Goal: Information Seeking & Learning: Learn about a topic

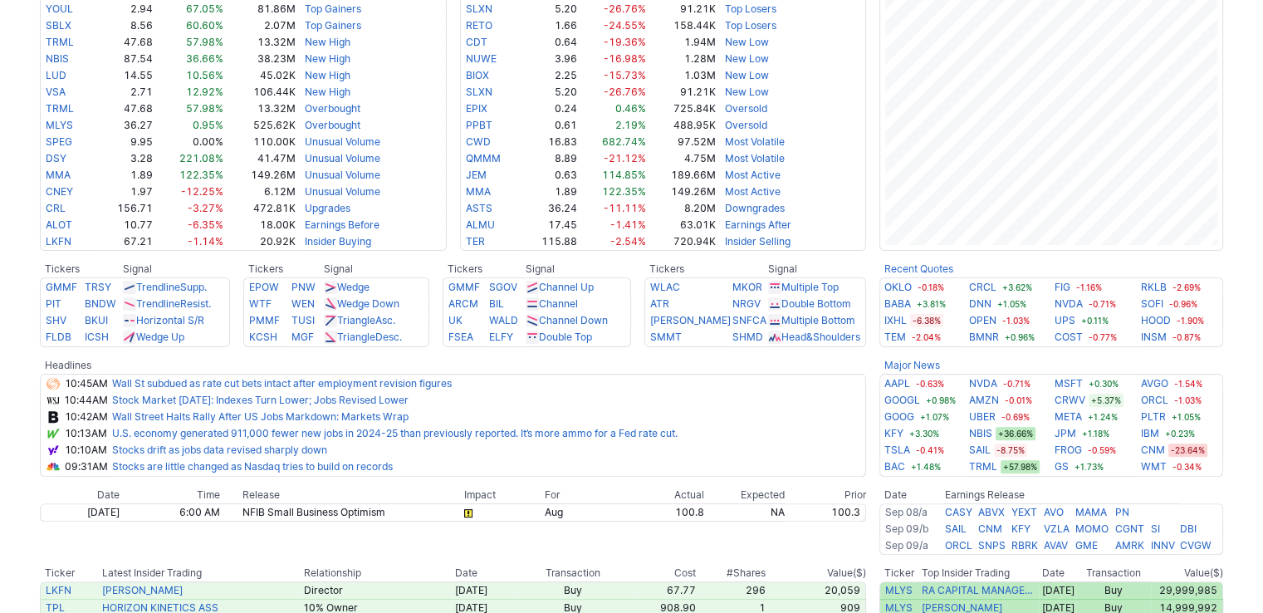
scroll to position [415, 0]
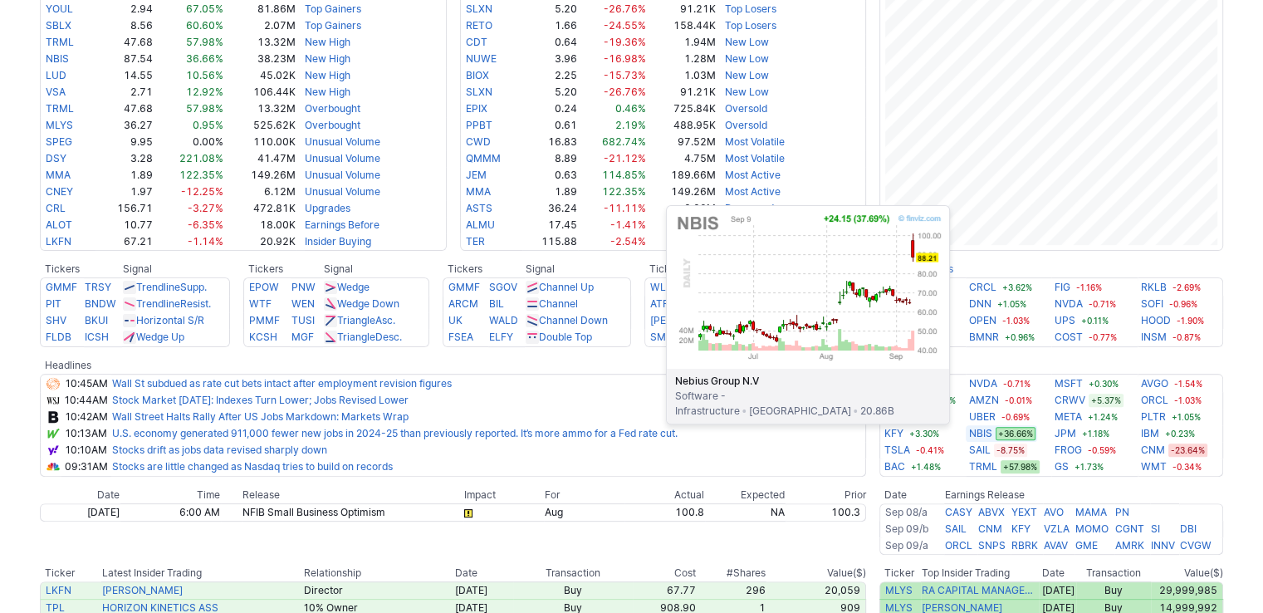
click at [973, 434] on link "NBIS" at bounding box center [980, 433] width 23 height 17
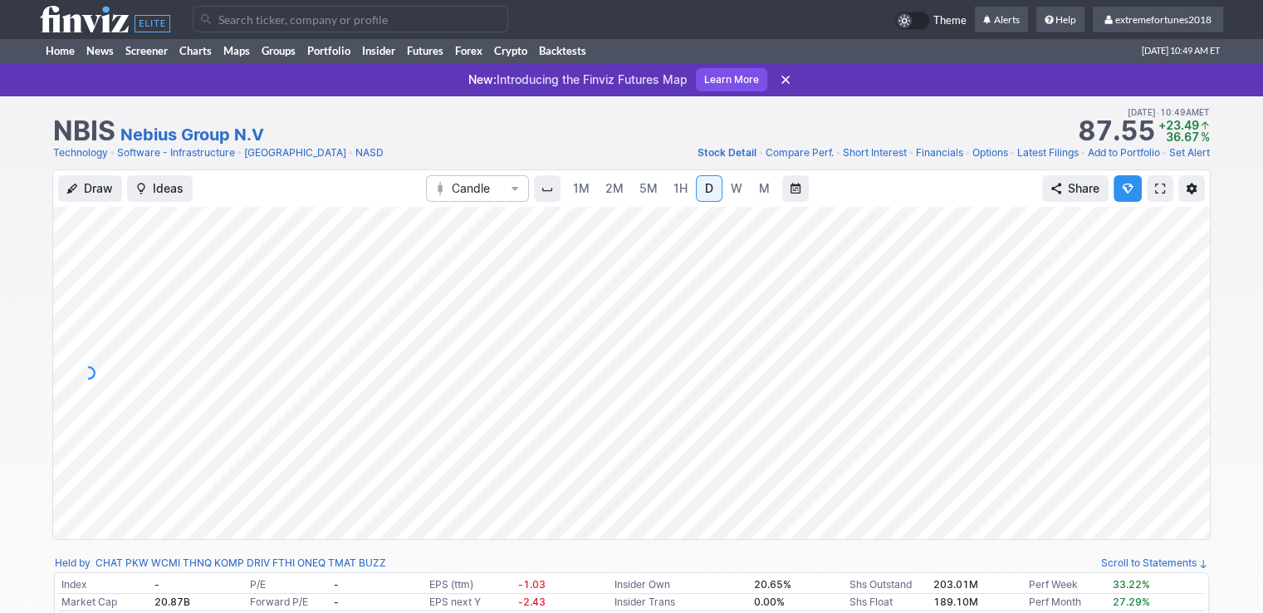
click at [682, 190] on span "1H" at bounding box center [681, 188] width 14 height 14
click at [617, 193] on span "2M" at bounding box center [614, 188] width 18 height 14
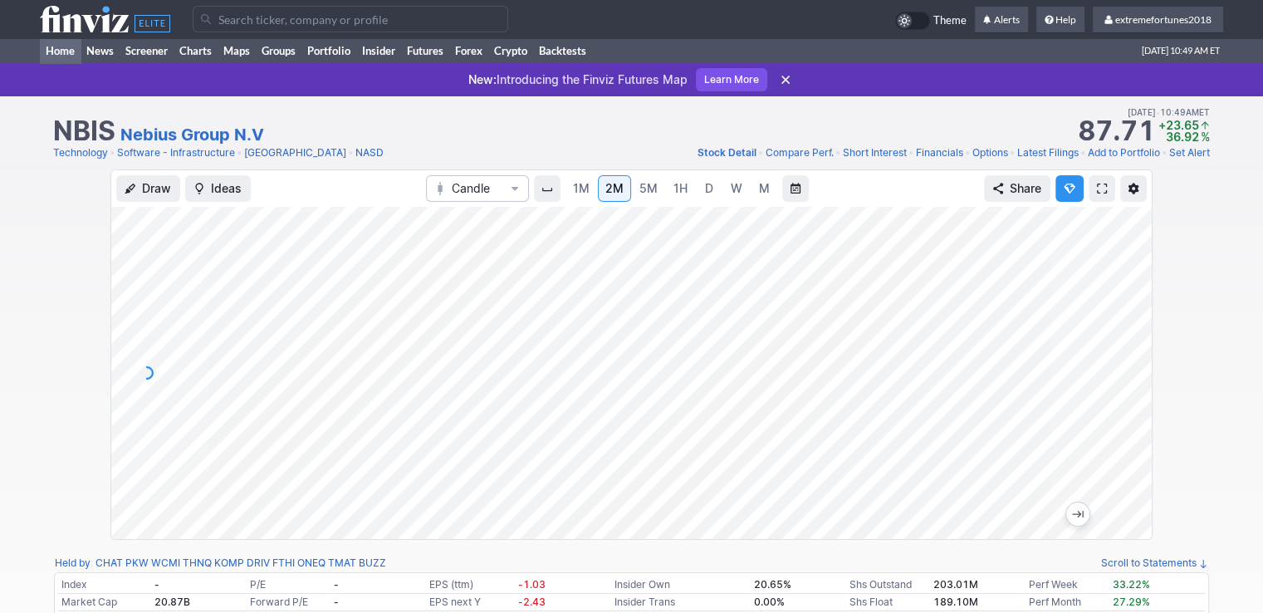
click at [61, 57] on link "Home" at bounding box center [60, 50] width 41 height 25
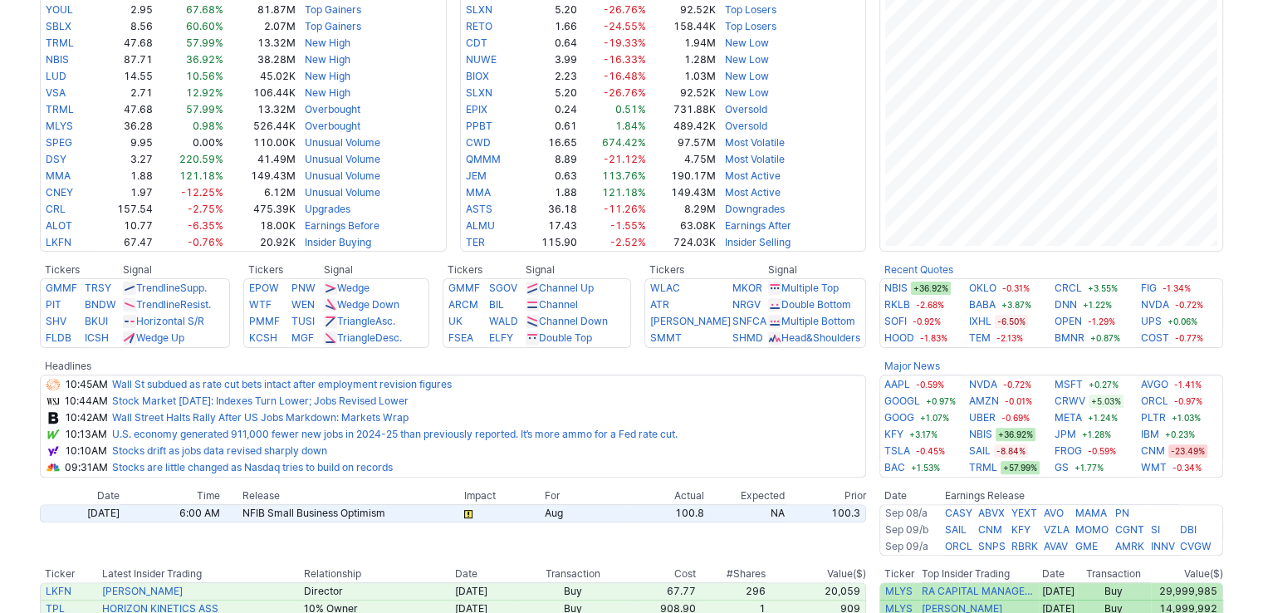
scroll to position [415, 0]
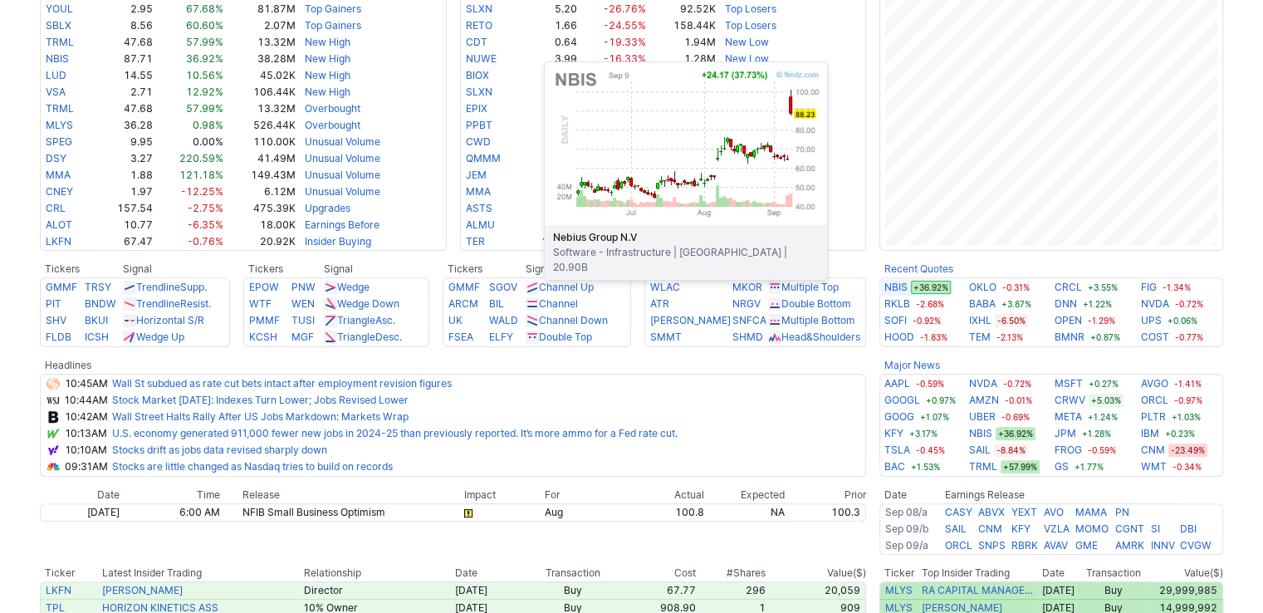
click at [900, 290] on link "NBIS" at bounding box center [896, 287] width 23 height 17
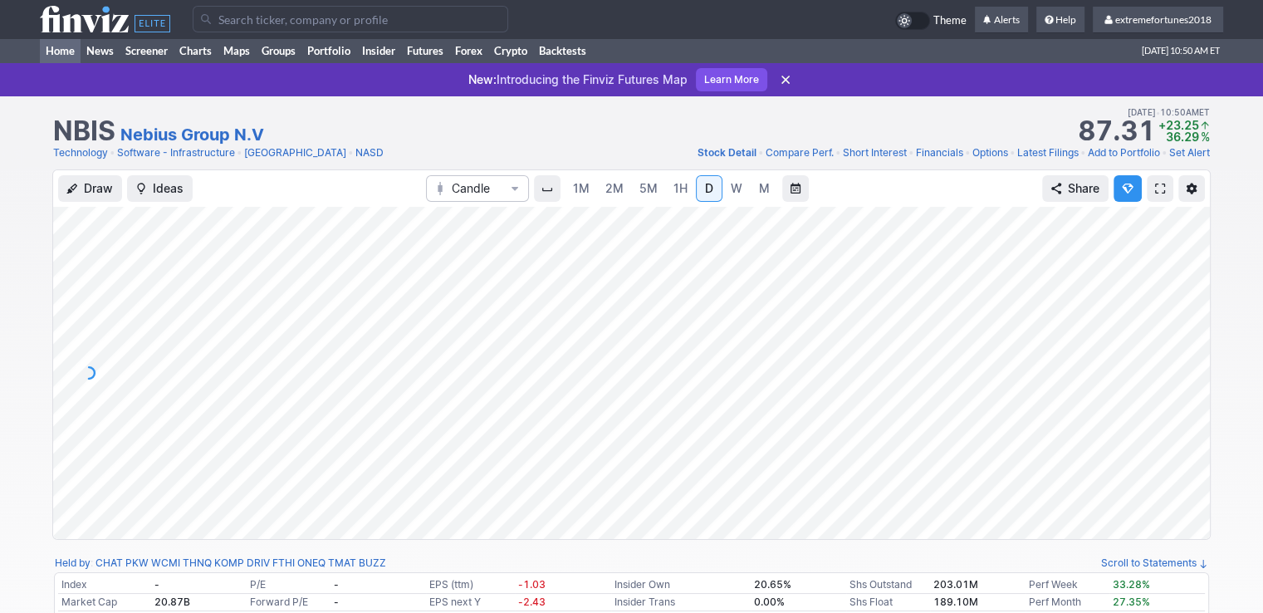
click at [60, 51] on link "Home" at bounding box center [60, 50] width 41 height 25
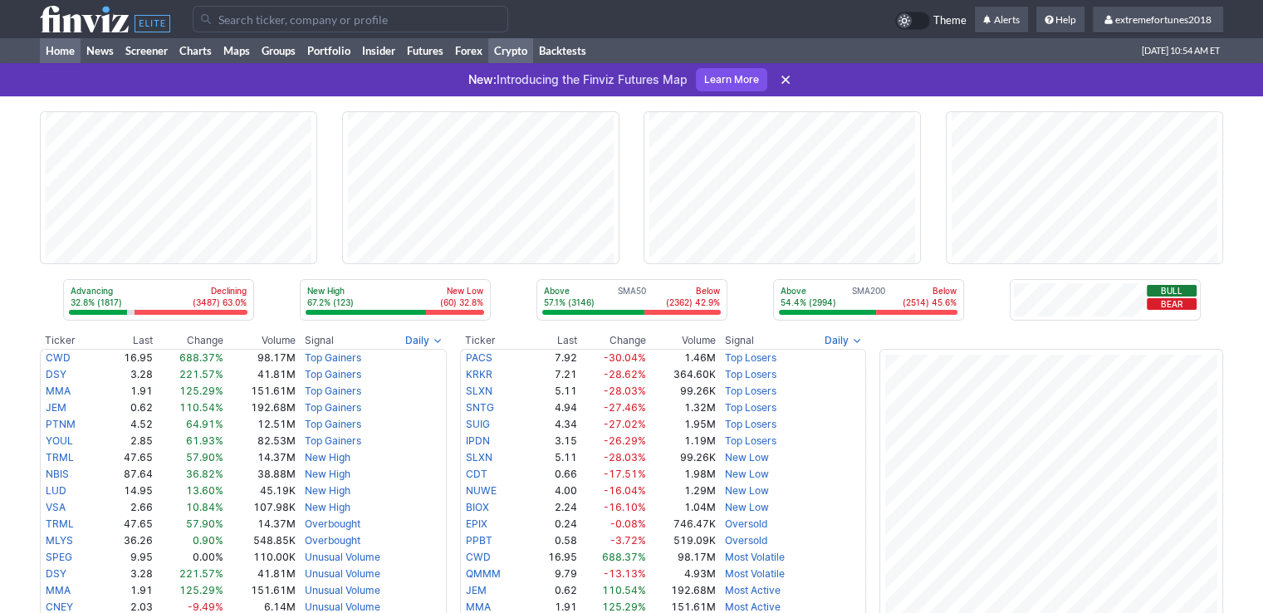
click at [518, 52] on link "Crypto" at bounding box center [510, 50] width 45 height 25
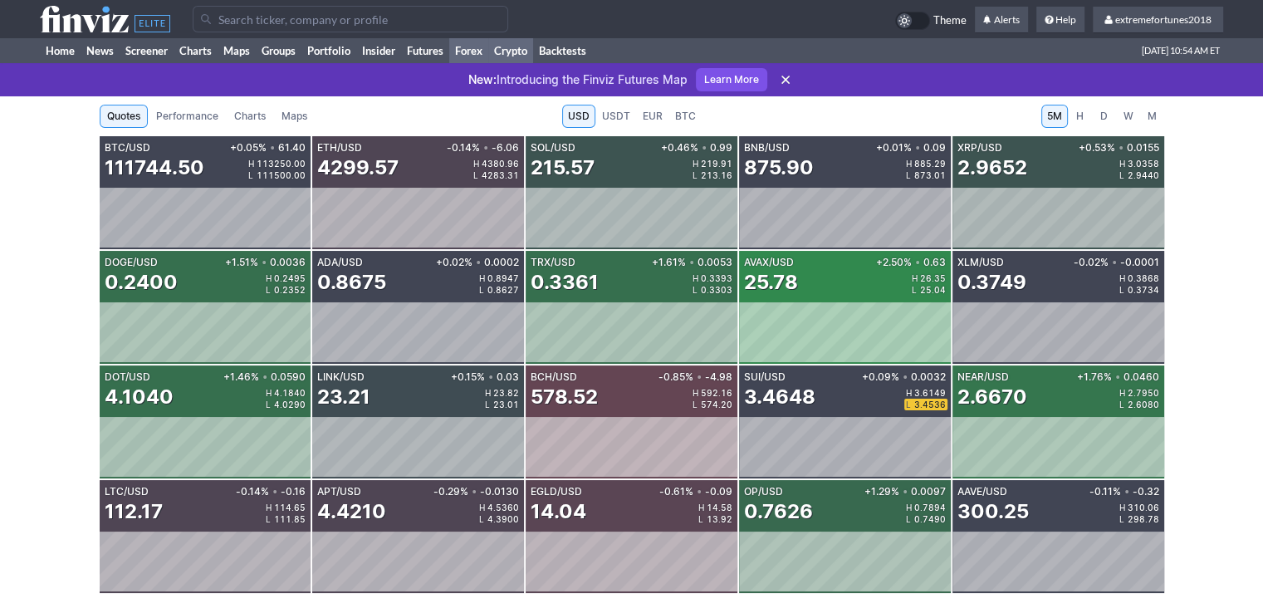
click at [472, 47] on link "Forex" at bounding box center [468, 50] width 39 height 25
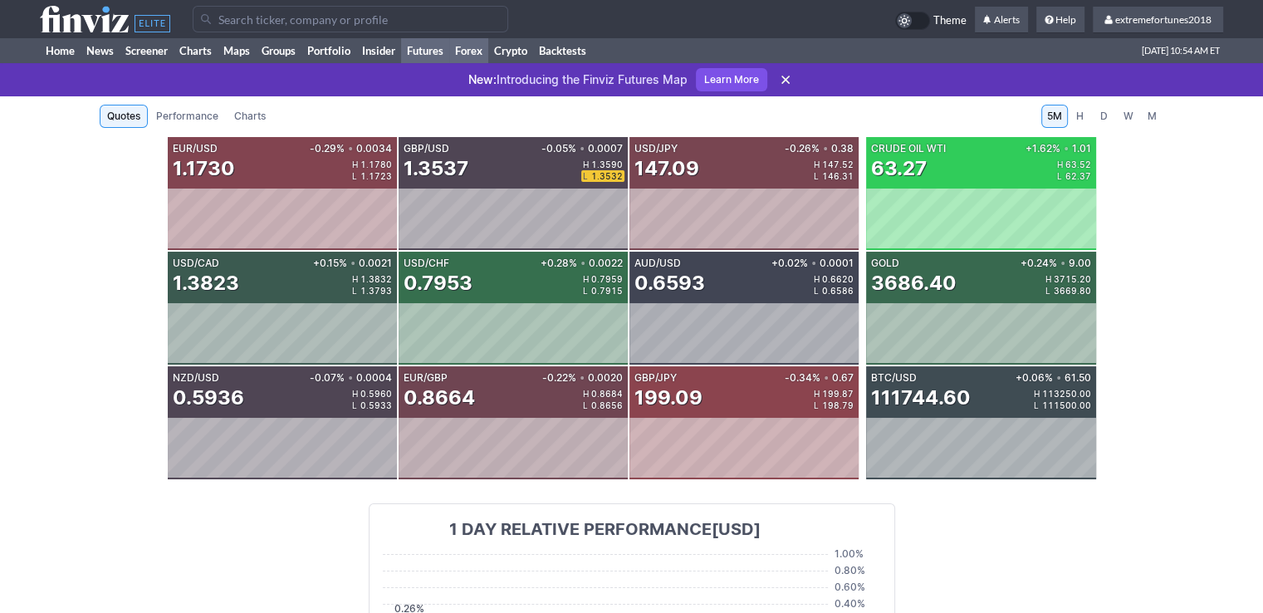
click at [424, 51] on link "Futures" at bounding box center [425, 50] width 48 height 25
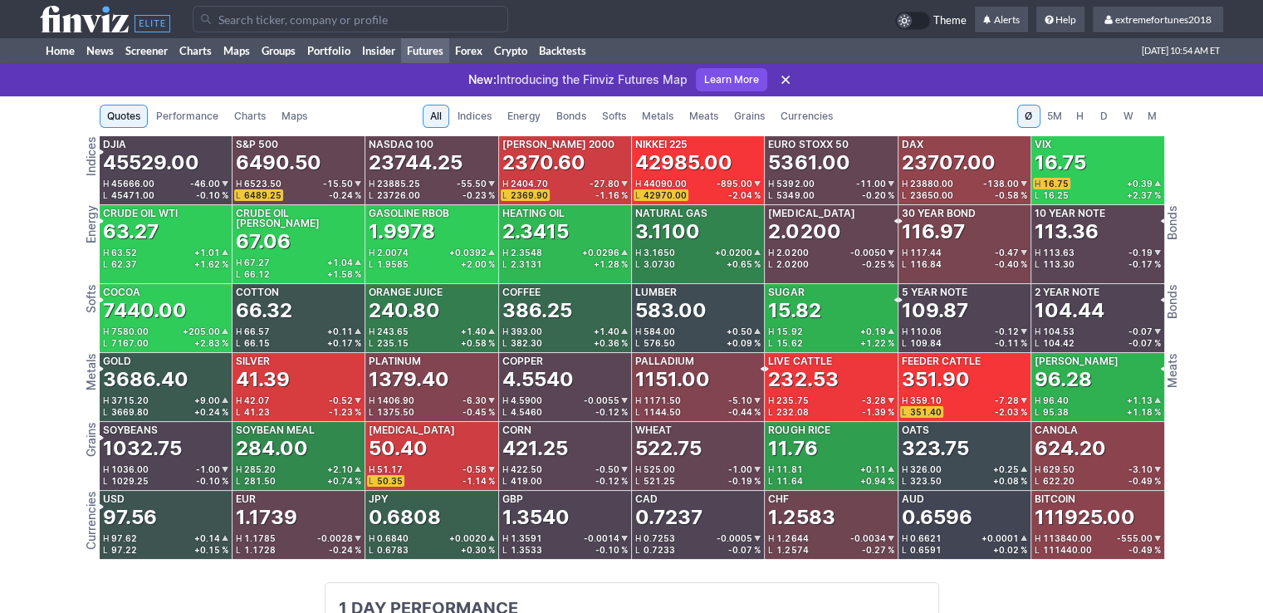
click at [658, 113] on span "Metals" at bounding box center [658, 116] width 32 height 17
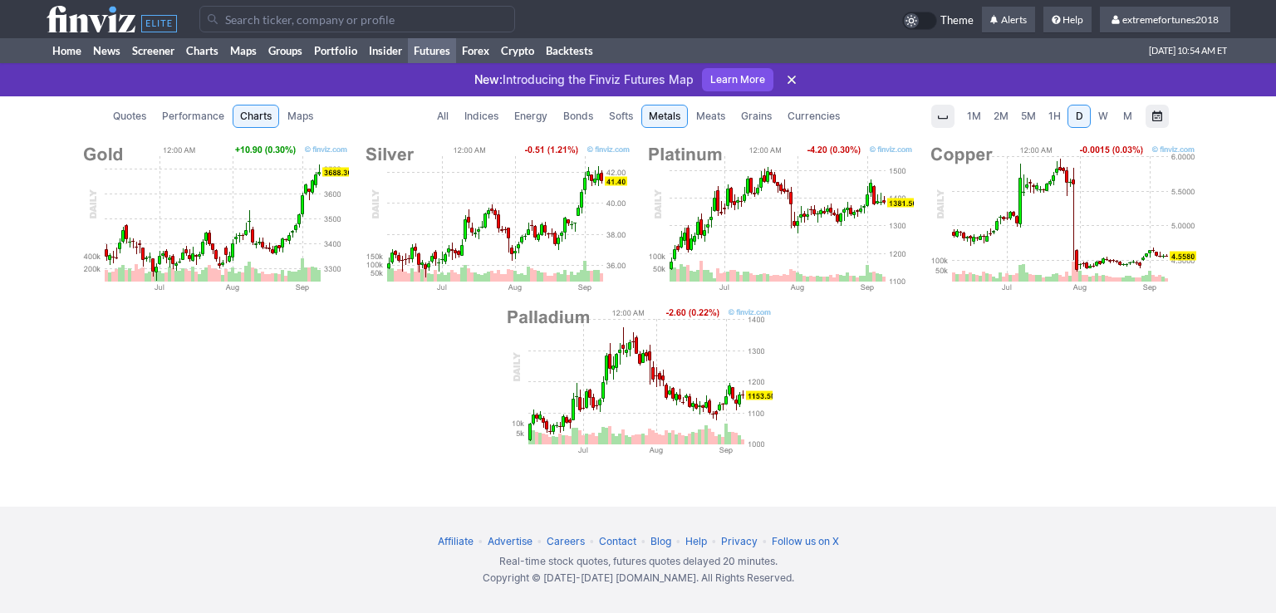
click at [422, 51] on link "Futures" at bounding box center [432, 50] width 48 height 25
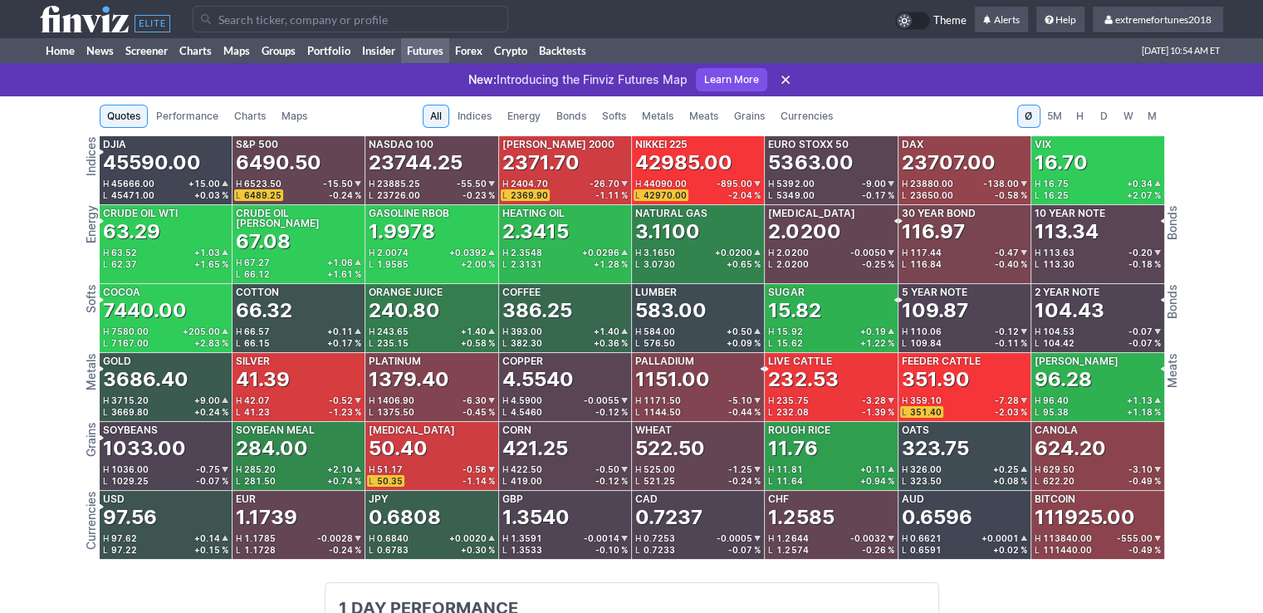
click at [563, 122] on span "Bonds" at bounding box center [571, 116] width 30 height 17
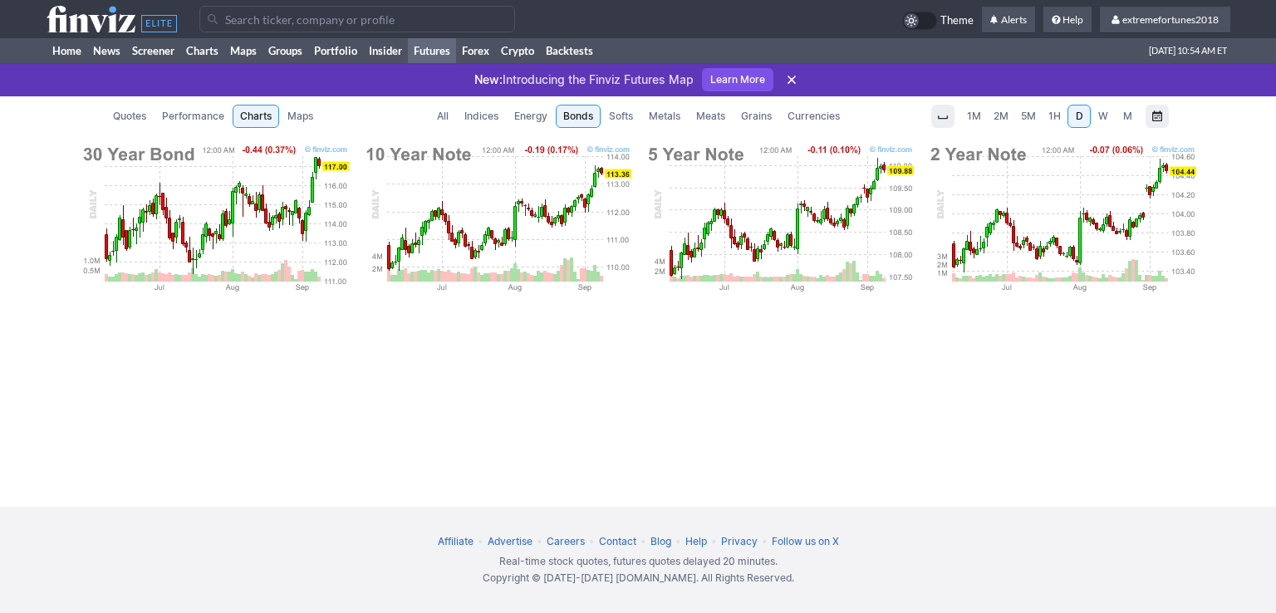
click at [818, 115] on span "Currencies" at bounding box center [813, 116] width 52 height 17
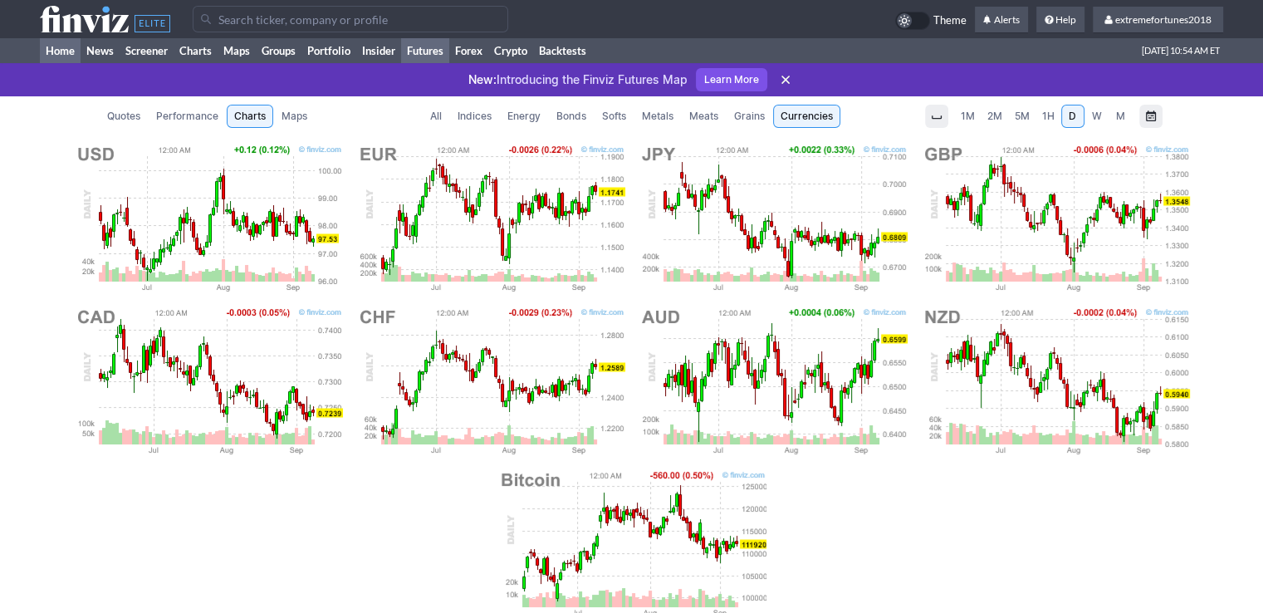
click at [55, 53] on link "Home" at bounding box center [60, 50] width 41 height 25
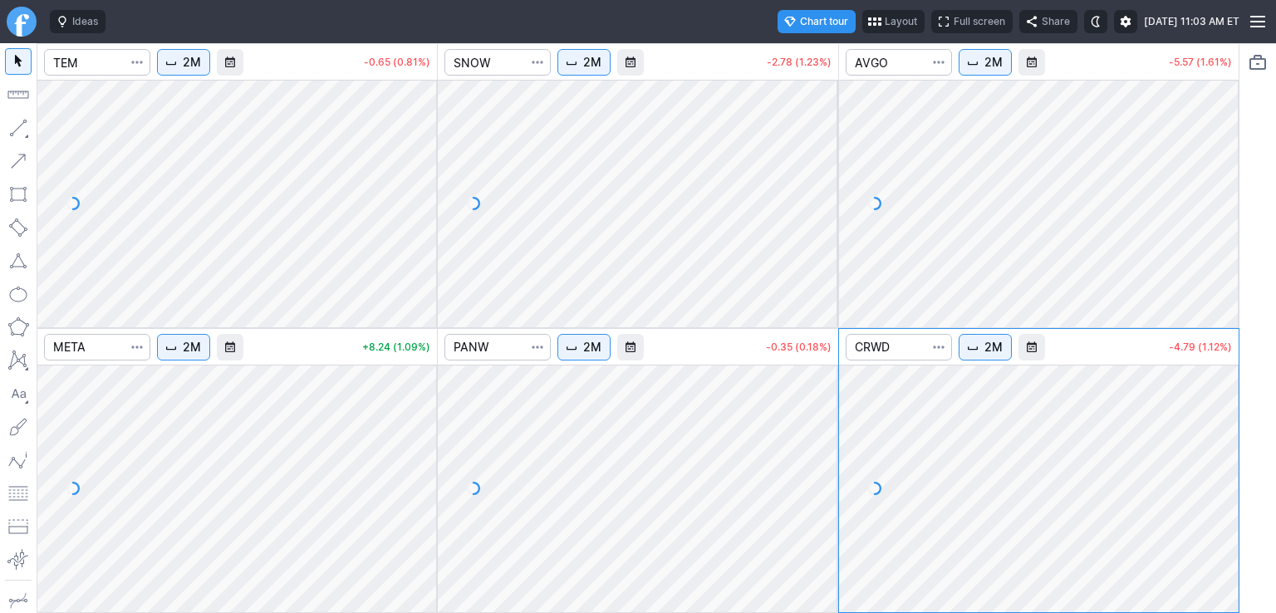
drag, startPoint x: 419, startPoint y: 118, endPoint x: 419, endPoint y: 162, distance: 44.0
click at [419, 162] on div at bounding box center [419, 199] width 35 height 206
